Goal: Check status: Check status

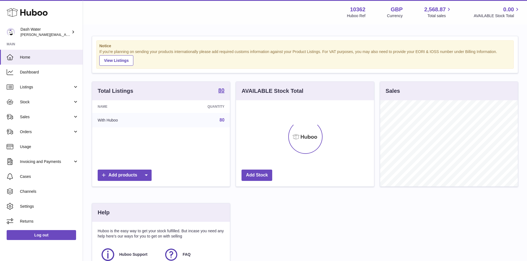
scroll to position [86, 138]
click at [79, 131] on link "Orders" at bounding box center [41, 131] width 83 height 15
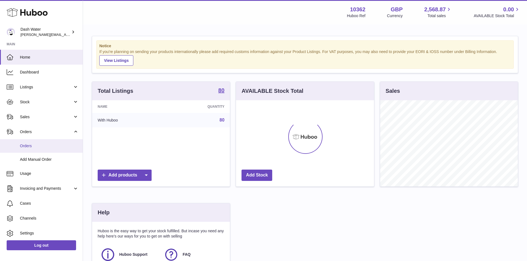
click at [57, 147] on span "Orders" at bounding box center [49, 146] width 59 height 5
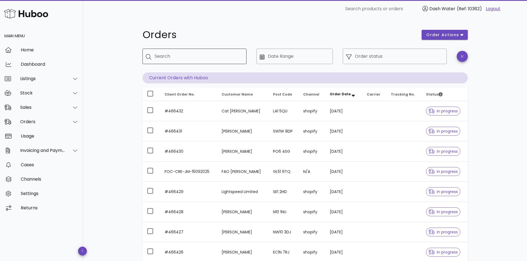
click at [204, 51] on div "Search" at bounding box center [198, 56] width 87 height 15
type input "*******"
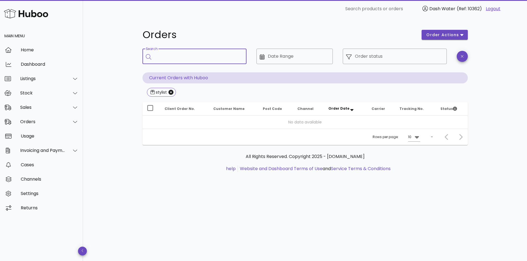
click at [190, 59] on input "Search" at bounding box center [198, 56] width 87 height 9
type input "*"
click at [172, 92] on icon "Close" at bounding box center [170, 92] width 5 height 5
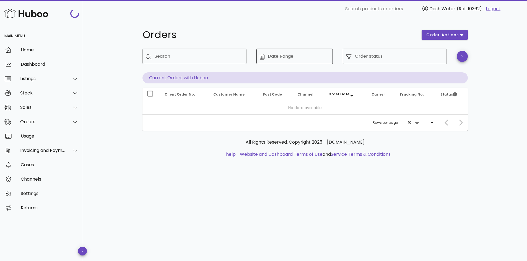
click at [301, 51] on div "Date Range" at bounding box center [299, 56] width 62 height 15
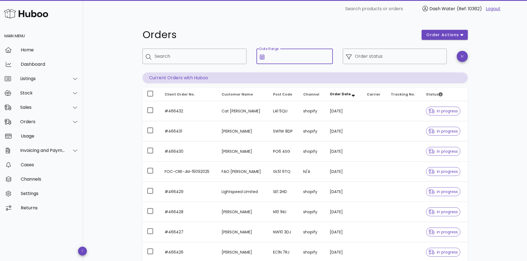
scroll to position [103, 0]
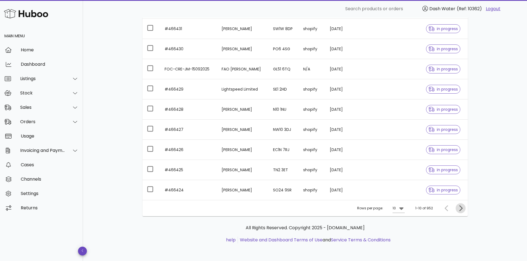
click at [459, 209] on icon "Next page" at bounding box center [460, 208] width 7 height 7
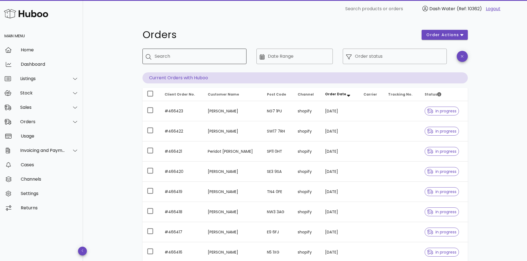
click at [203, 62] on div "Search" at bounding box center [198, 56] width 87 height 15
click at [323, 59] on input "Date Range" at bounding box center [299, 56] width 62 height 9
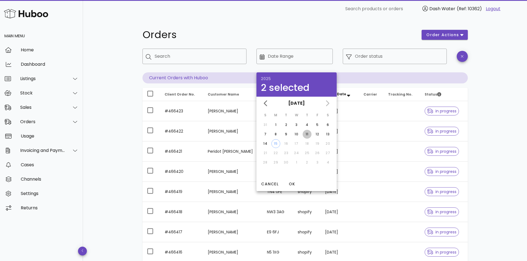
click at [305, 134] on div "11" at bounding box center [307, 134] width 9 height 5
click at [296, 134] on div "10" at bounding box center [296, 134] width 9 height 5
type input "**********"
click at [286, 133] on div "9" at bounding box center [286, 134] width 9 height 5
click at [166, 54] on input "Search" at bounding box center [198, 56] width 87 height 9
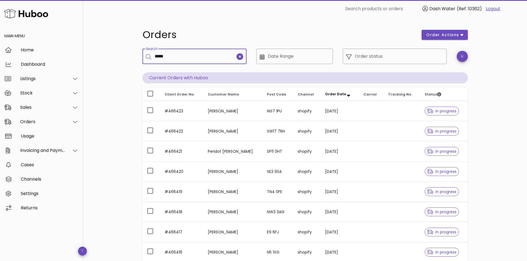
type input "*****"
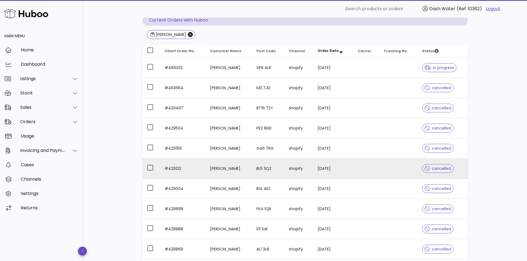
scroll to position [117, 0]
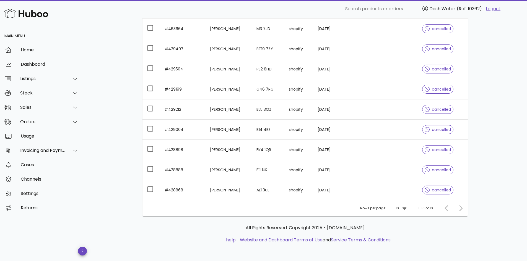
click at [459, 209] on div at bounding box center [460, 209] width 12 height 10
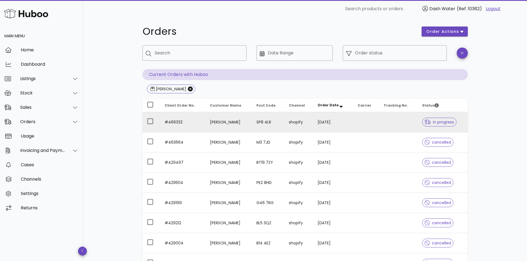
scroll to position [0, 0]
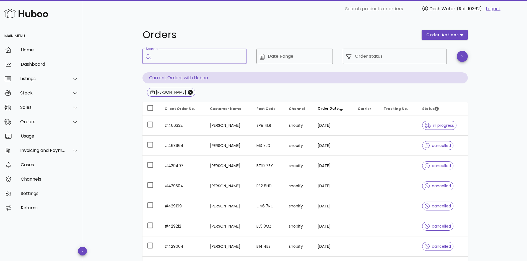
click at [164, 55] on input "Search" at bounding box center [198, 56] width 87 height 9
paste input "********"
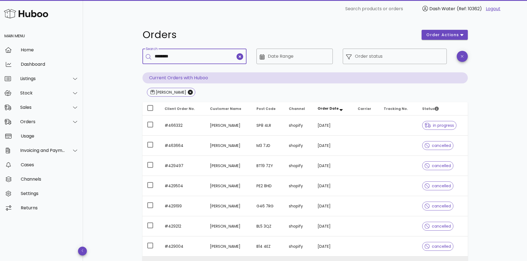
type input "********"
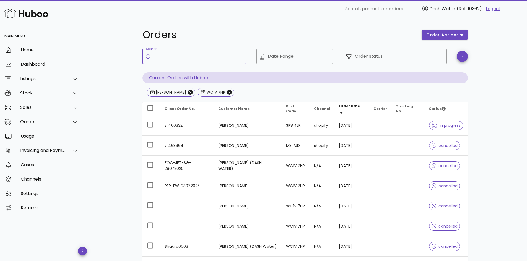
click at [194, 57] on input "Search" at bounding box center [198, 56] width 87 height 9
paste input "*******"
type input "*******"
click at [227, 94] on icon "Close" at bounding box center [229, 92] width 5 height 5
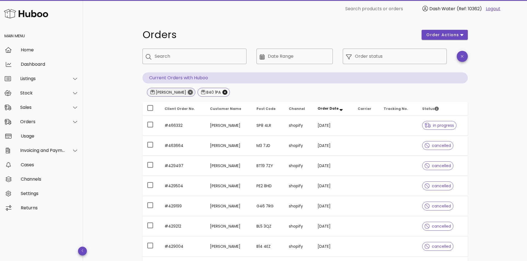
click at [188, 93] on icon "Close" at bounding box center [190, 92] width 5 height 5
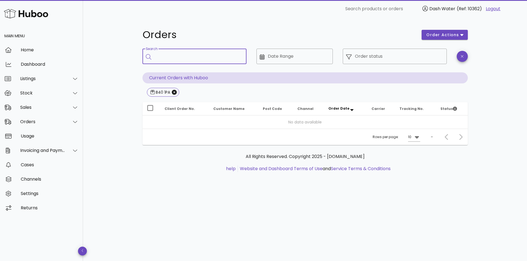
click at [193, 54] on input "Search" at bounding box center [198, 56] width 87 height 9
click at [176, 94] on icon "Close" at bounding box center [174, 92] width 5 height 5
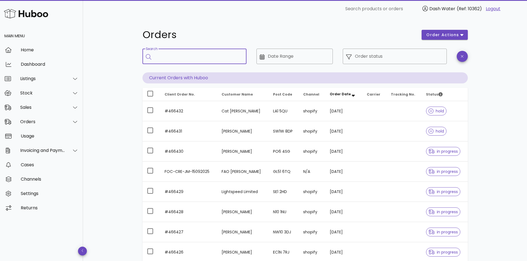
click at [193, 58] on input "Search" at bounding box center [198, 56] width 87 height 9
type input "******"
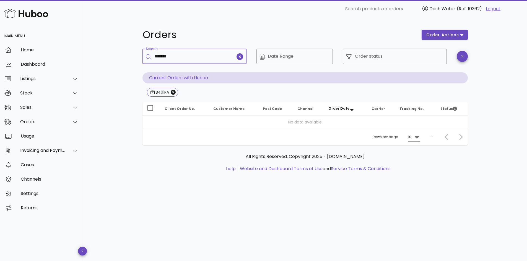
click at [164, 57] on input "*******" at bounding box center [195, 56] width 81 height 9
click at [180, 58] on input "******" at bounding box center [195, 56] width 81 height 9
type input "**********"
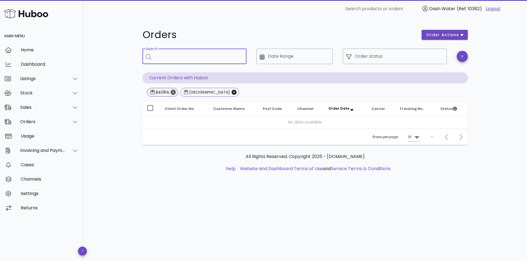
click at [171, 93] on icon "Close" at bounding box center [173, 92] width 5 height 5
click at [390, 50] on div "Order status" at bounding box center [399, 56] width 88 height 15
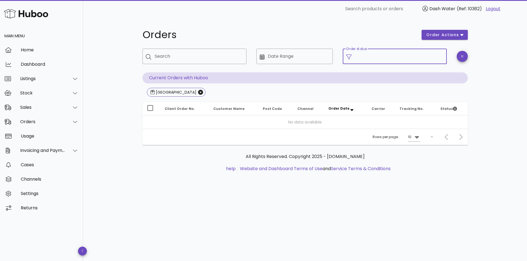
click at [349, 56] on icon at bounding box center [349, 57] width 6 height 6
click at [461, 56] on icon "button" at bounding box center [462, 56] width 2 height 4
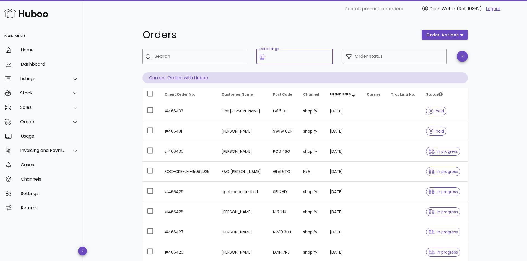
click at [292, 54] on input "Date Range" at bounding box center [299, 56] width 62 height 9
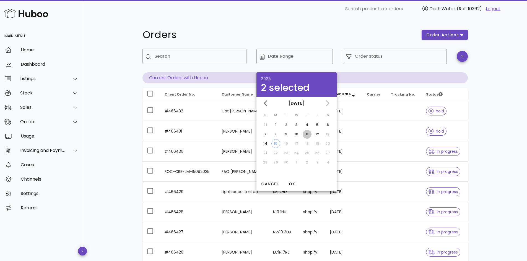
click at [306, 133] on div "11" at bounding box center [307, 134] width 9 height 5
click at [295, 183] on span "OK" at bounding box center [291, 184] width 13 height 6
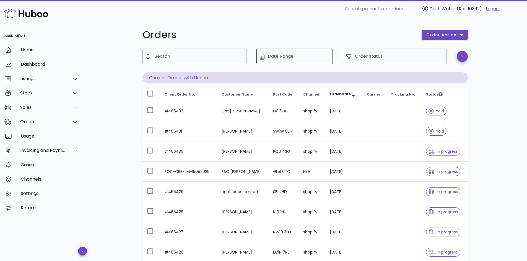
click at [284, 55] on input "Date Range" at bounding box center [299, 56] width 62 height 9
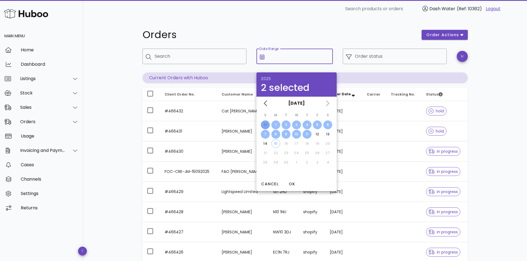
click at [307, 134] on div "11" at bounding box center [307, 134] width 9 height 5
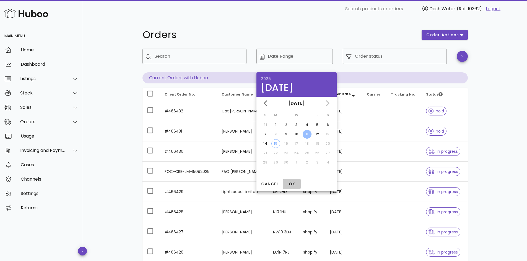
click at [290, 184] on span "OK" at bounding box center [291, 184] width 13 height 6
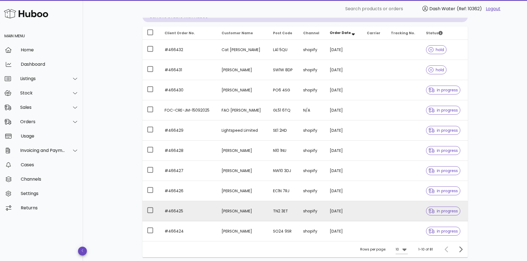
scroll to position [103, 0]
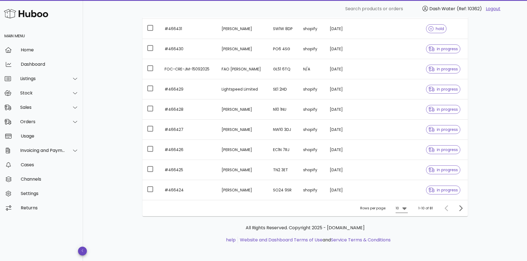
click at [405, 209] on icon at bounding box center [404, 209] width 4 height 2
click at [405, 241] on div "50" at bounding box center [403, 239] width 6 height 5
click at [463, 210] on icon "Next page" at bounding box center [460, 208] width 7 height 7
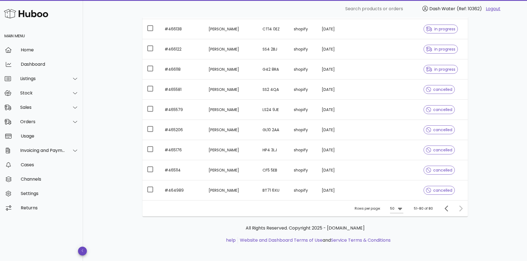
scroll to position [506, 0]
click at [458, 209] on div at bounding box center [460, 209] width 12 height 10
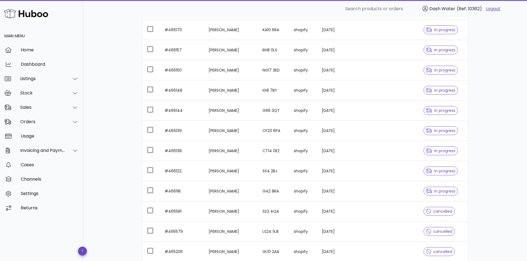
scroll to position [368, 0]
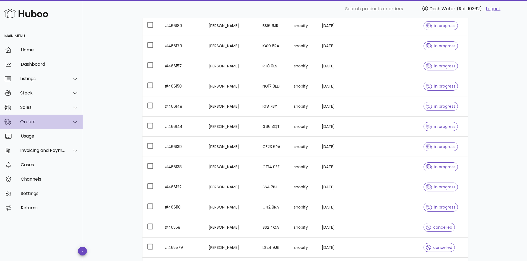
click at [52, 123] on div "Orders" at bounding box center [42, 121] width 45 height 5
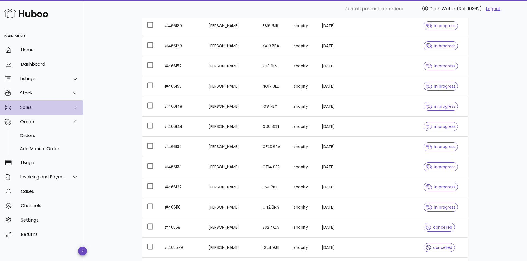
click at [41, 111] on div "Sales" at bounding box center [41, 107] width 83 height 14
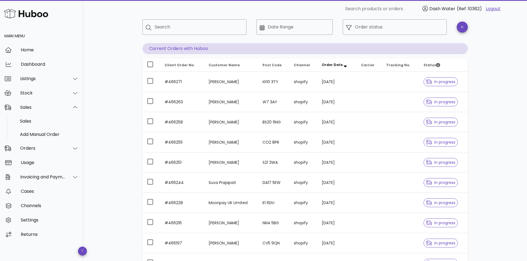
scroll to position [0, 0]
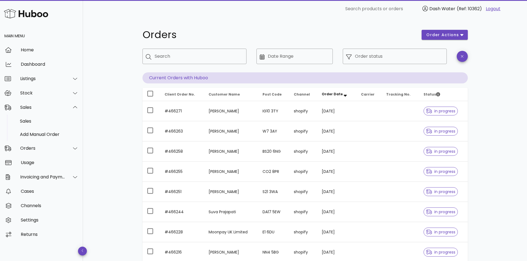
click at [497, 9] on link "Logout" at bounding box center [493, 9] width 15 height 7
